Goal: Feedback & Contribution: Contribute content

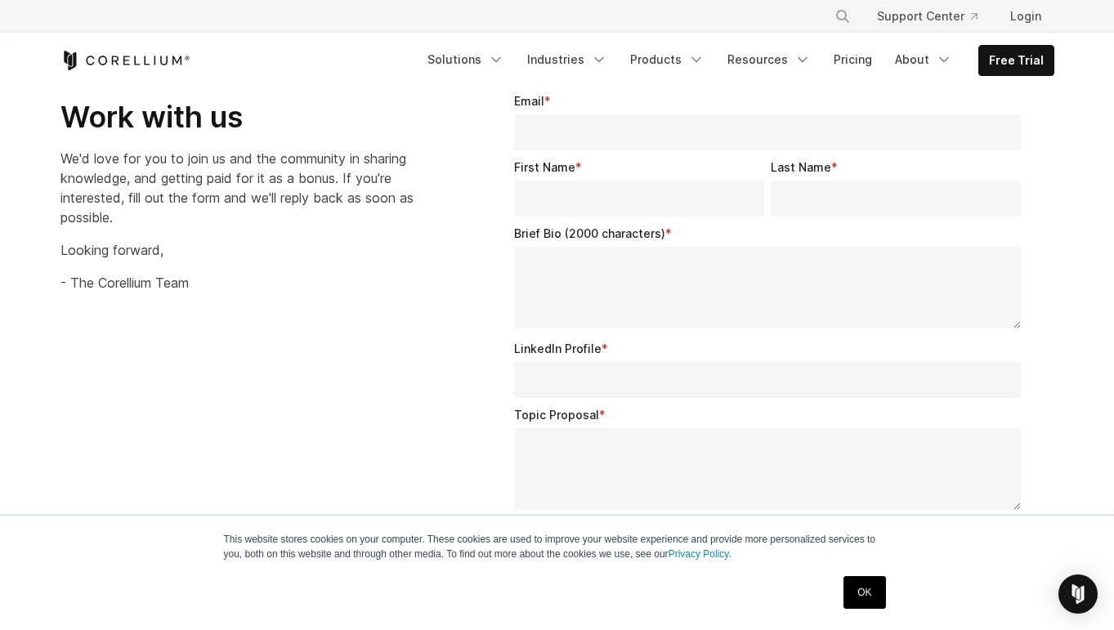
scroll to position [2308, 0]
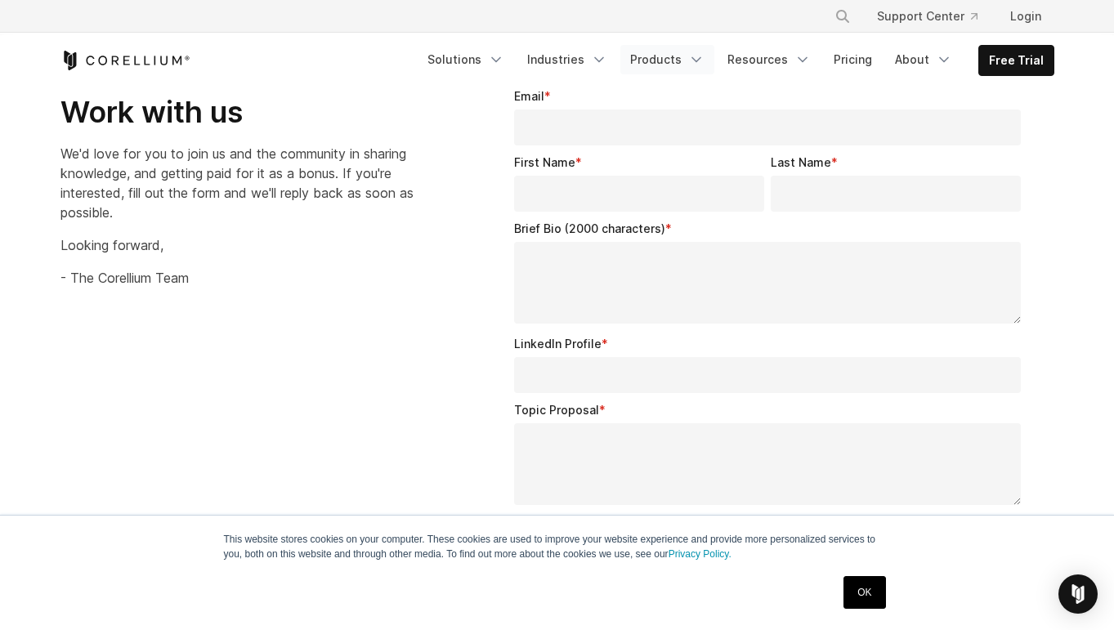
click at [702, 62] on icon "Navigation Menu" at bounding box center [696, 59] width 16 height 16
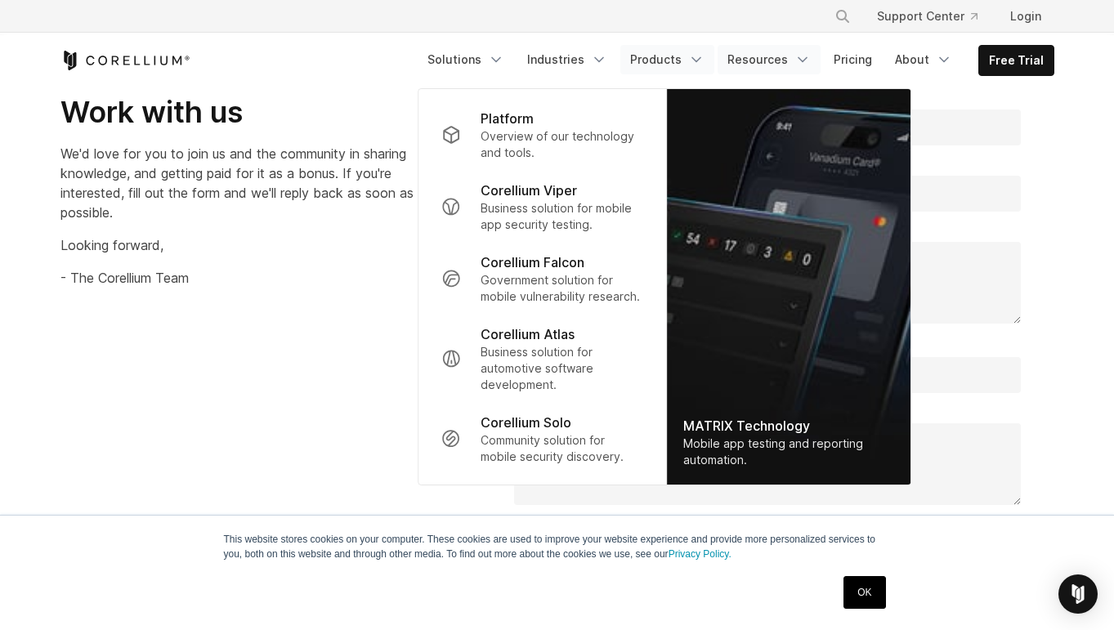
click at [799, 65] on icon "Navigation Menu" at bounding box center [802, 59] width 16 height 16
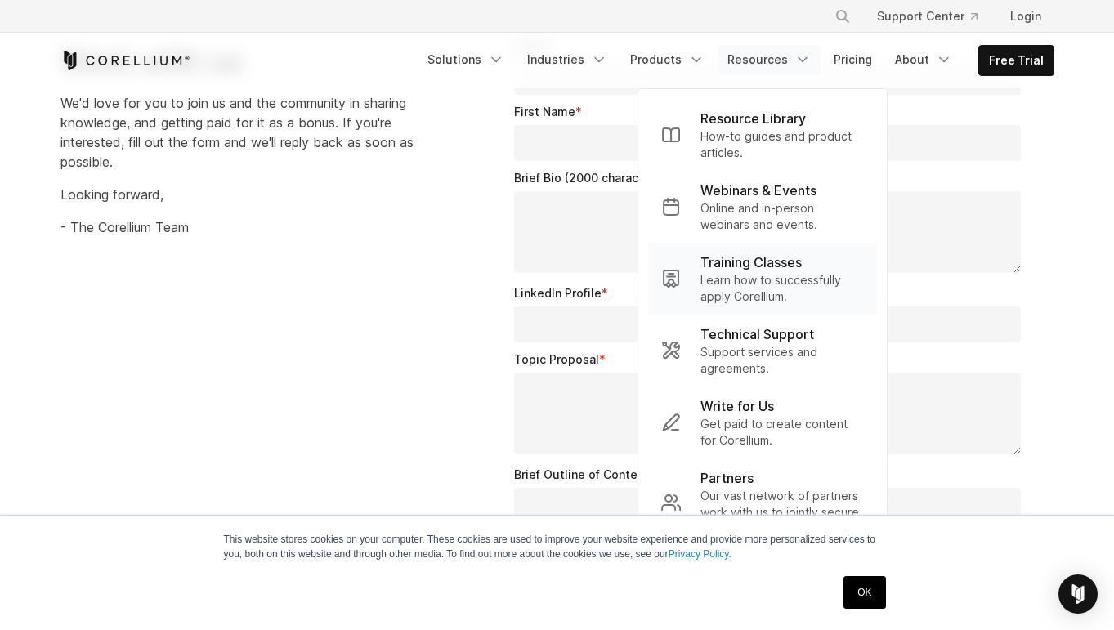
scroll to position [2389, 0]
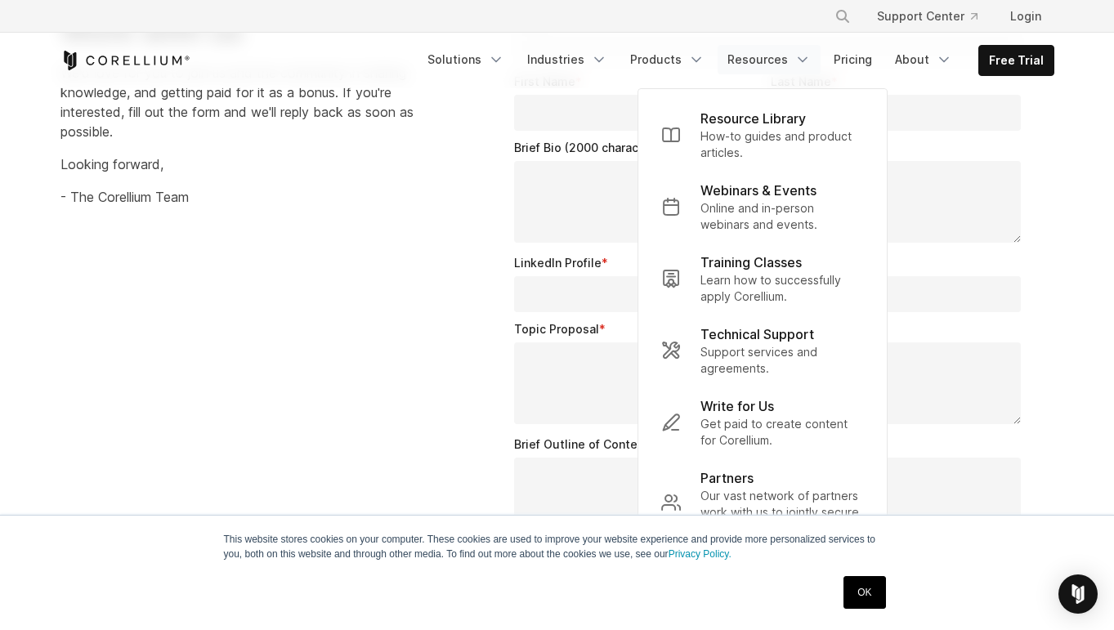
click at [869, 601] on link "OK" at bounding box center [864, 592] width 42 height 33
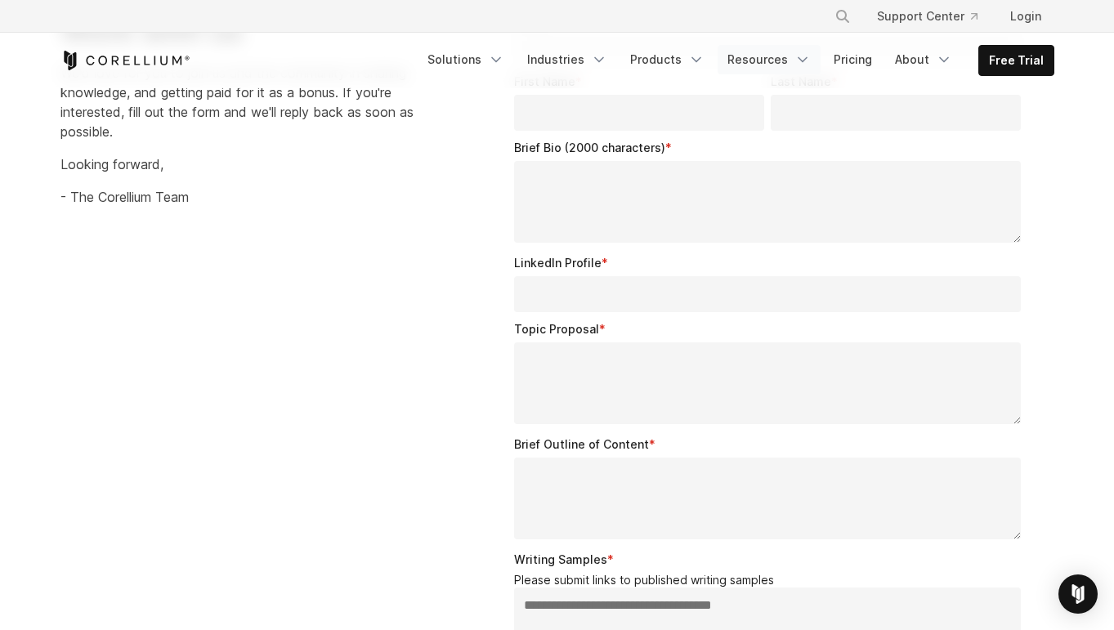
click at [808, 63] on icon "Navigation Menu" at bounding box center [802, 59] width 16 height 16
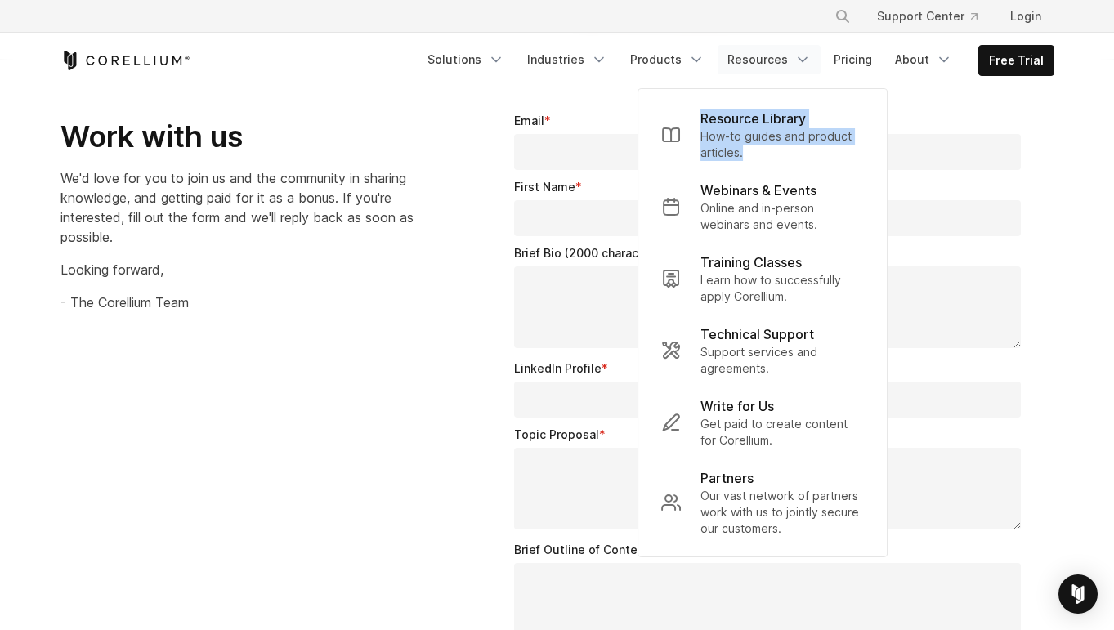
scroll to position [2273, 0]
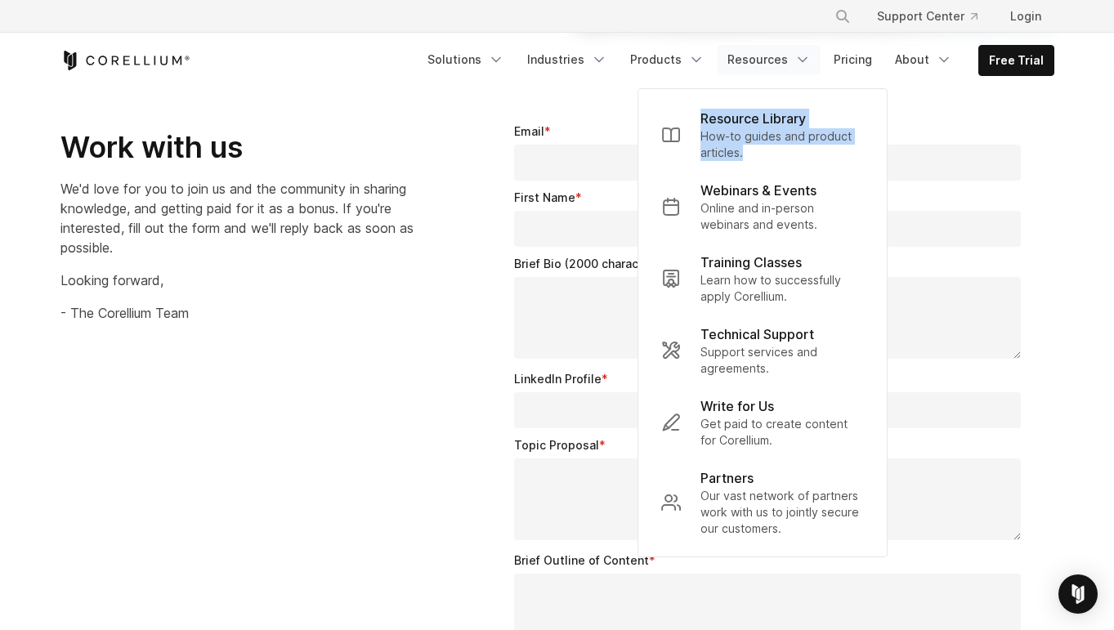
click at [402, 260] on div "Work with us We'd love for you to join us and the community in sharing knowledg…" at bounding box center [257, 209] width 395 height 226
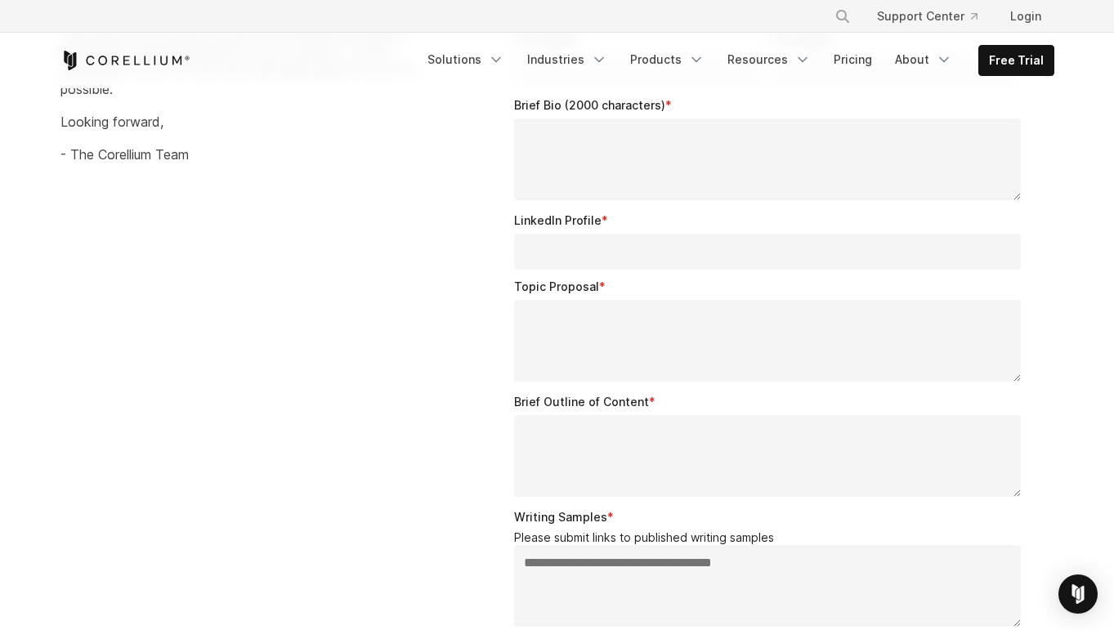
scroll to position [2446, 0]
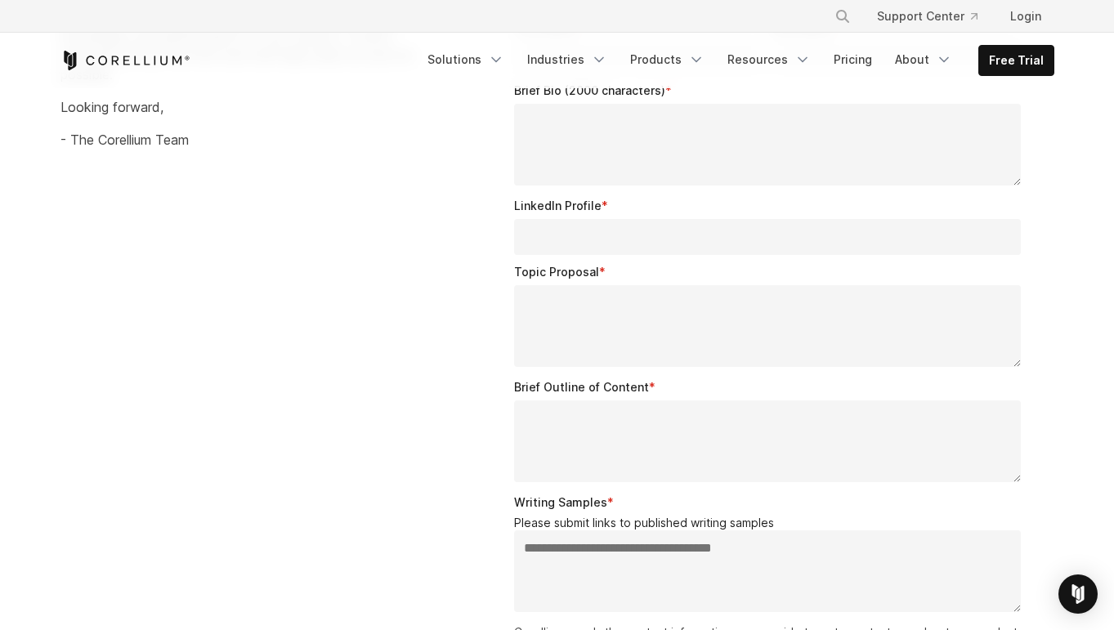
click at [546, 427] on textarea "Brief Outline of Content *" at bounding box center [767, 441] width 507 height 82
click at [432, 374] on div "**********" at bounding box center [557, 399] width 1026 height 952
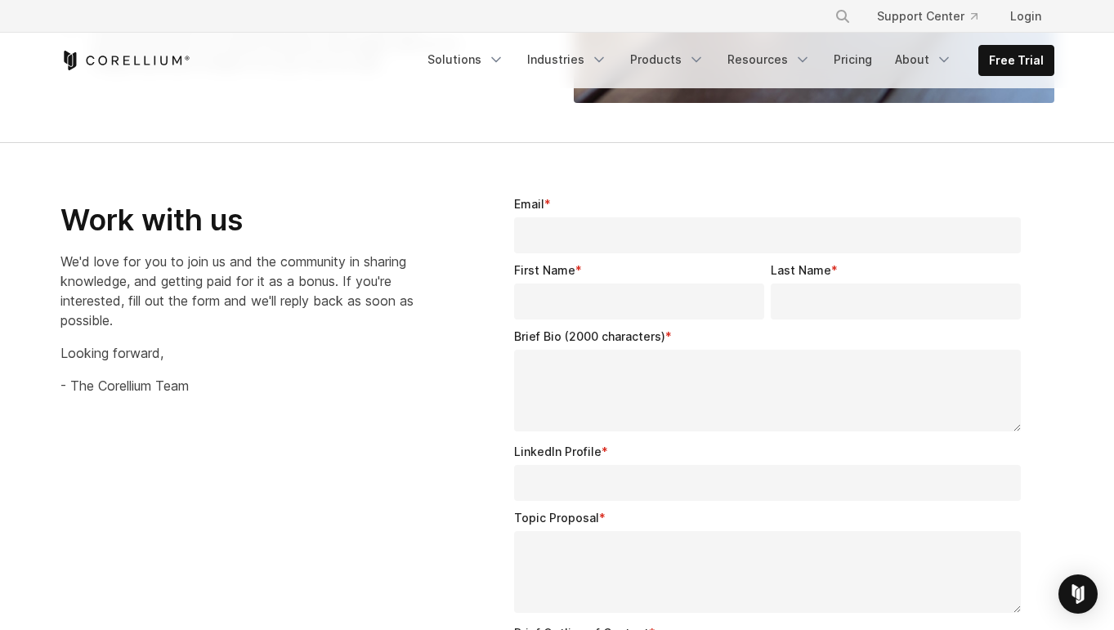
scroll to position [2198, 0]
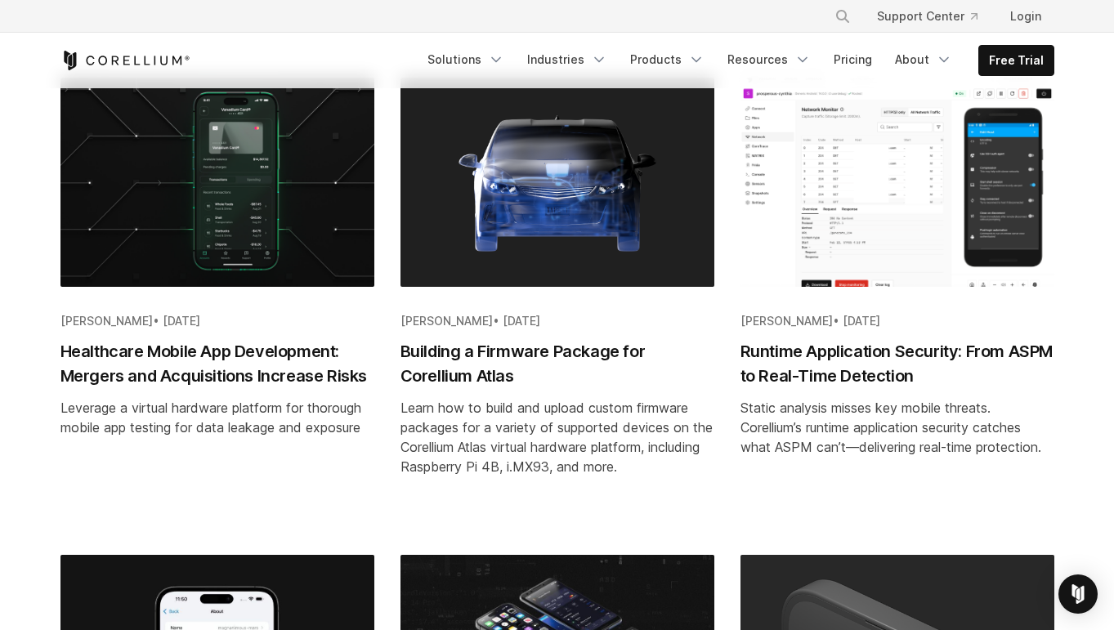
scroll to position [1407, 0]
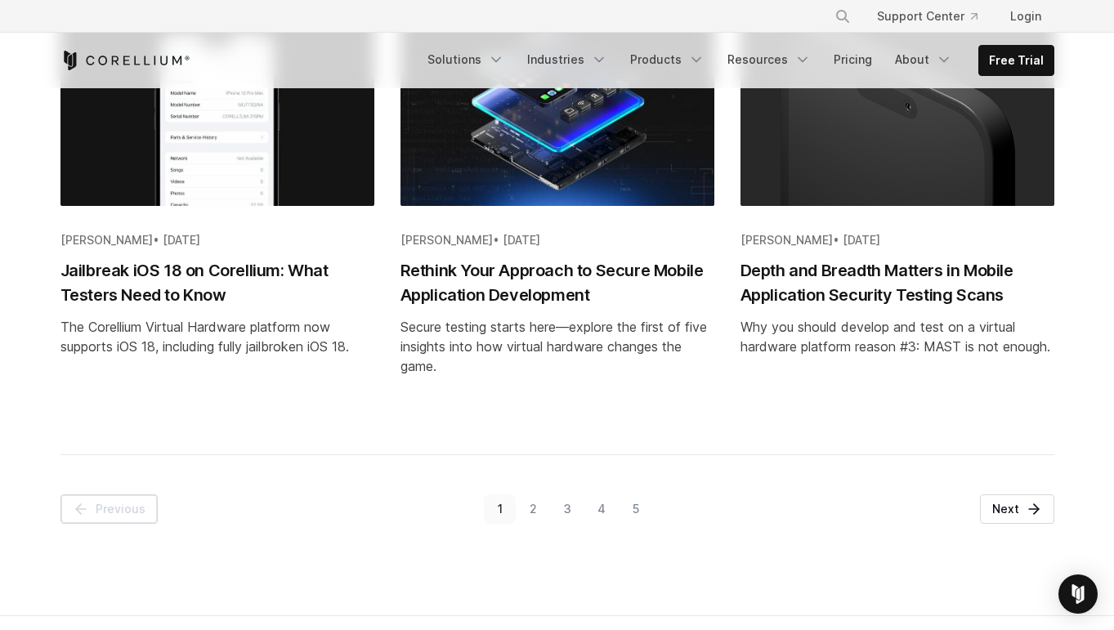
scroll to position [1894, 0]
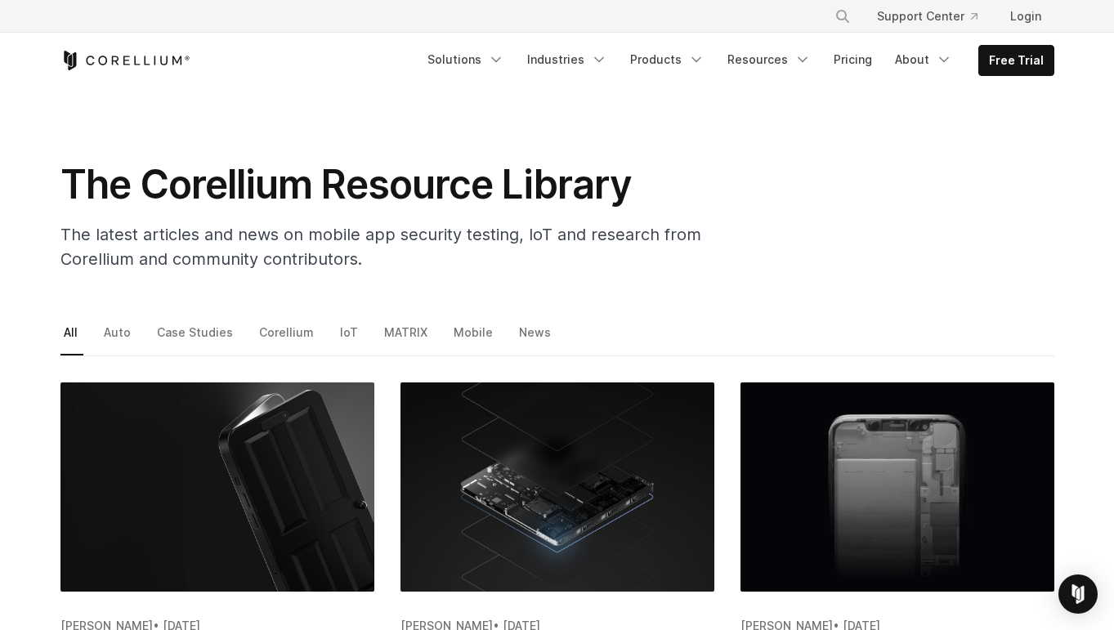
scroll to position [0, 0]
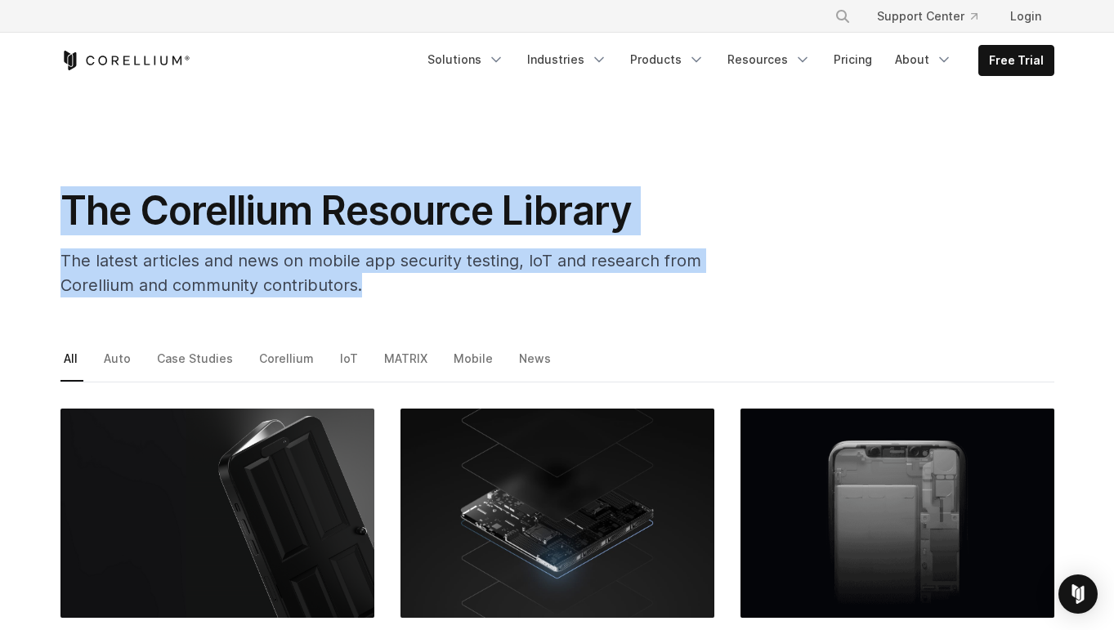
drag, startPoint x: 376, startPoint y: 286, endPoint x: 3, endPoint y: 203, distance: 381.8
click at [3, 203] on section "The Corellium Resource Library The latest articles and news on mobile app secur…" at bounding box center [557, 199] width 1114 height 222
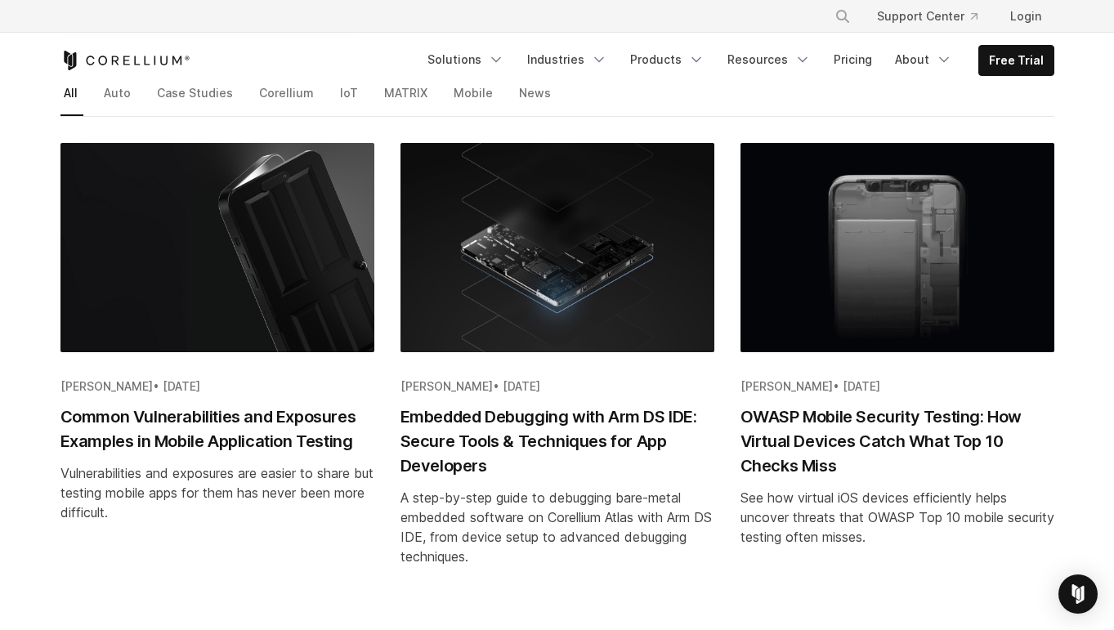
scroll to position [231, 0]
